Goal: Information Seeking & Learning: Learn about a topic

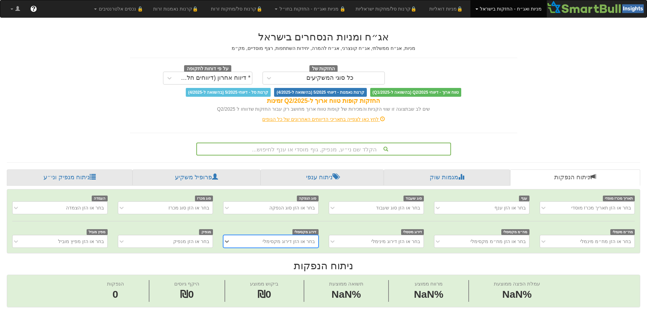
scroll to position [0, 5]
click at [341, 151] on div "הקלד שם ני״ע, מנפיק, גוף מוסדי או ענף לחיפוש..." at bounding box center [323, 149] width 255 height 13
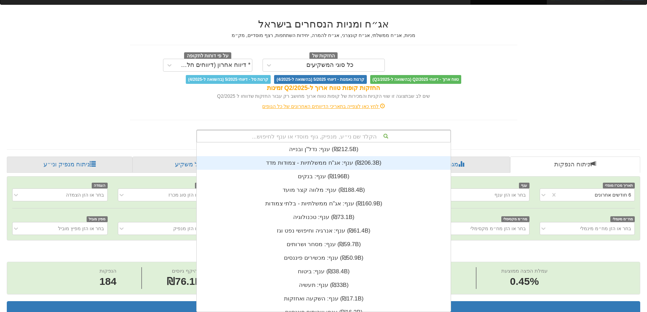
scroll to position [0, 0]
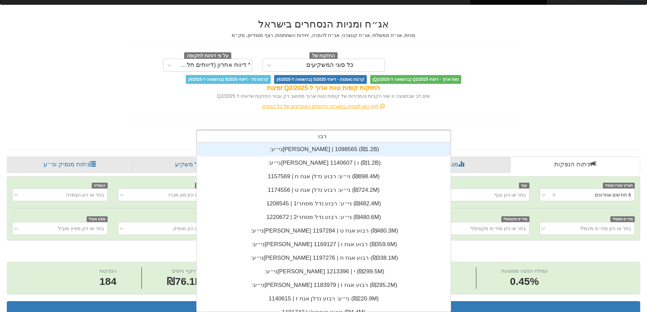
type input "רבוע"
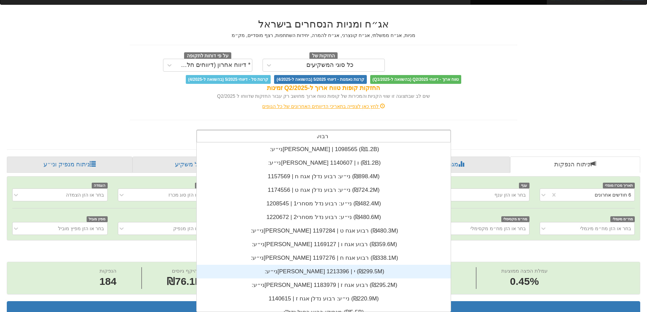
click at [303, 272] on div "ני״ע: ‏[PERSON_NAME] י | 1213396 ‎(₪299.5M)‎" at bounding box center [324, 272] width 254 height 14
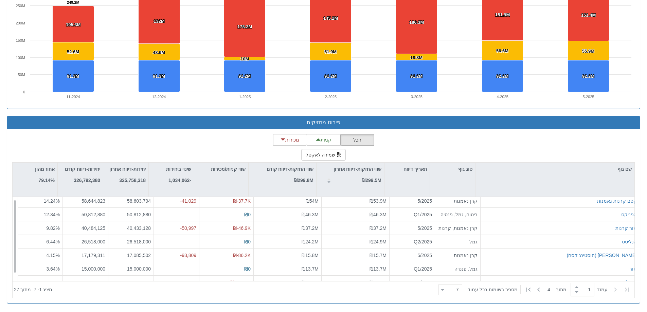
scroll to position [11, 0]
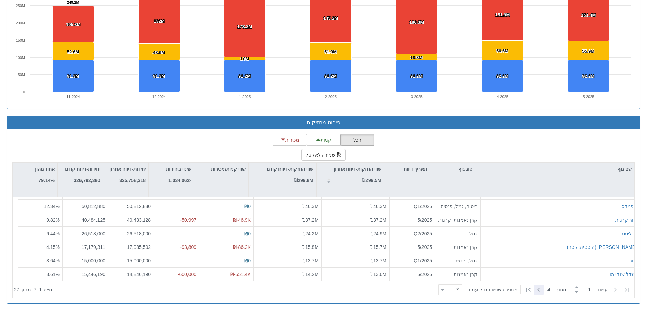
click at [540, 290] on icon at bounding box center [539, 290] width 8 height 8
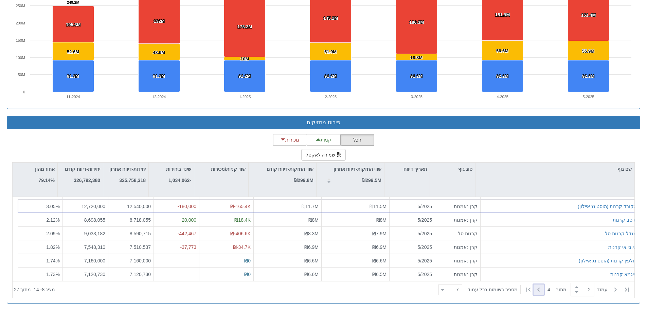
click at [539, 291] on icon at bounding box center [539, 290] width 8 height 8
click at [574, 289] on span at bounding box center [576, 287] width 7 height 5
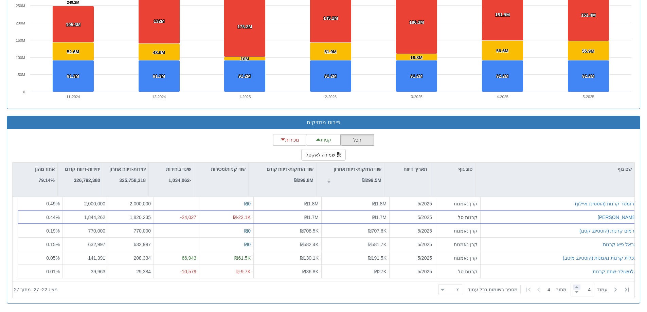
click at [574, 289] on span at bounding box center [576, 287] width 7 height 5
click at [628, 289] on icon at bounding box center [627, 290] width 4 height 4
type input "1"
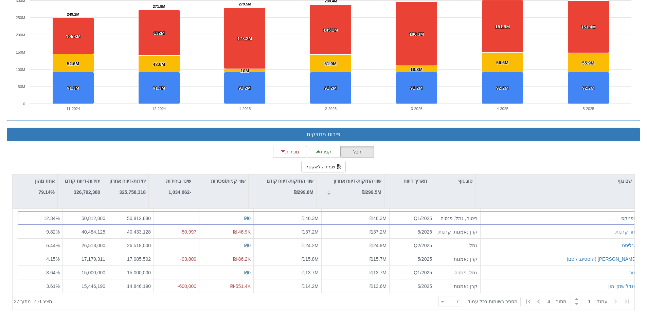
scroll to position [515, 0]
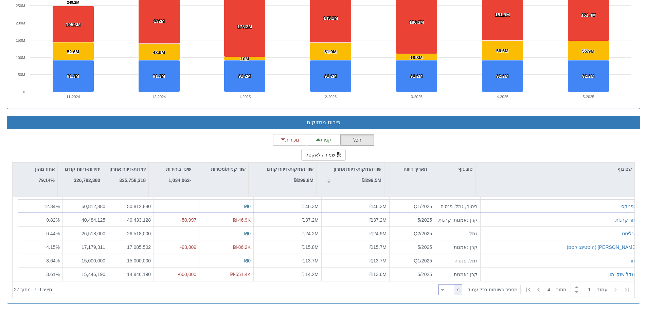
click at [444, 290] on icon at bounding box center [442, 290] width 3 height 2
click at [460, 270] on div "50" at bounding box center [455, 267] width 24 height 11
type input "50"
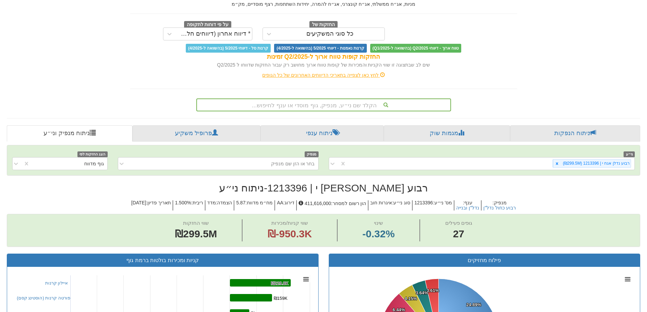
scroll to position [40, 0]
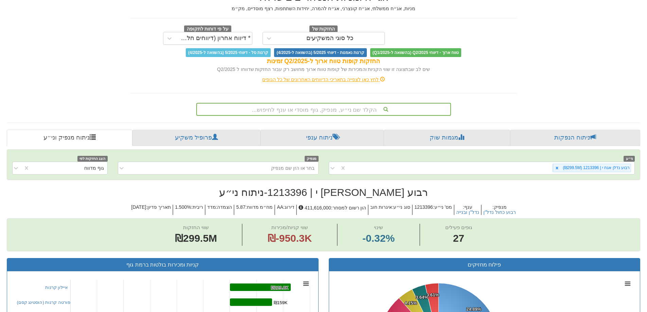
click at [340, 110] on div "הקלד שם ני״ע, מנפיק, גוף מוסדי או ענף לחיפוש..." at bounding box center [323, 110] width 253 height 12
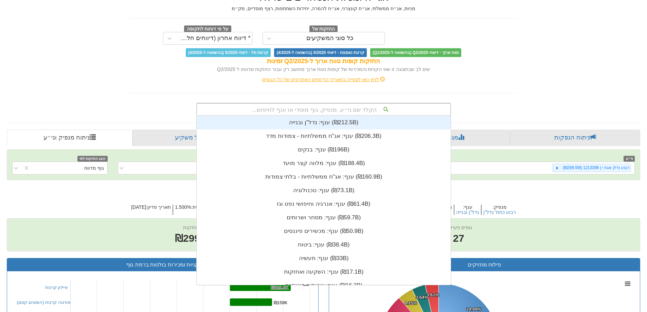
scroll to position [169, 0]
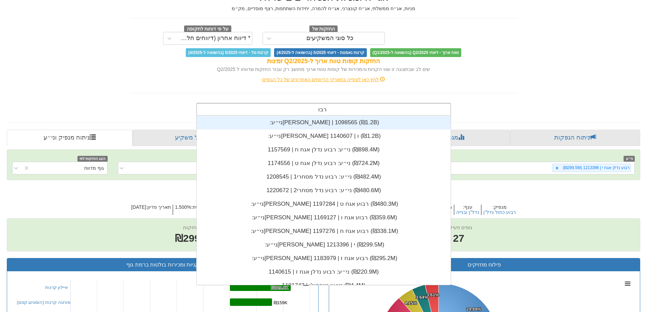
type input "רבוע"
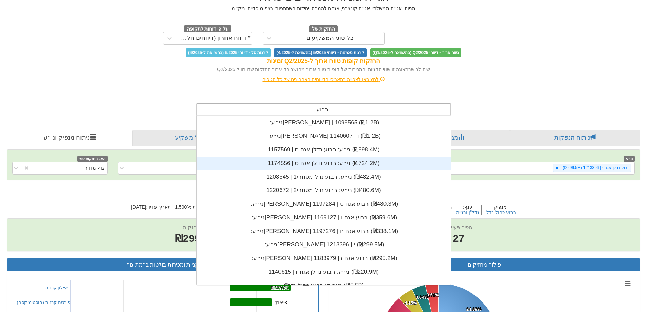
click at [340, 161] on div "ני״ע: ‏רבוע נדלן אגח ט | 1174556 ‎(₪724.2M)‎" at bounding box center [324, 164] width 254 height 14
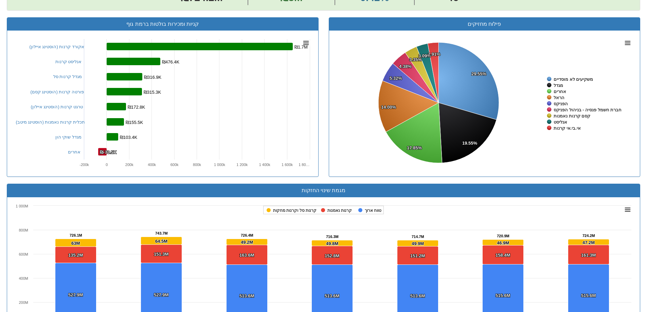
scroll to position [244, 0]
